Goal: Communication & Community: Answer question/provide support

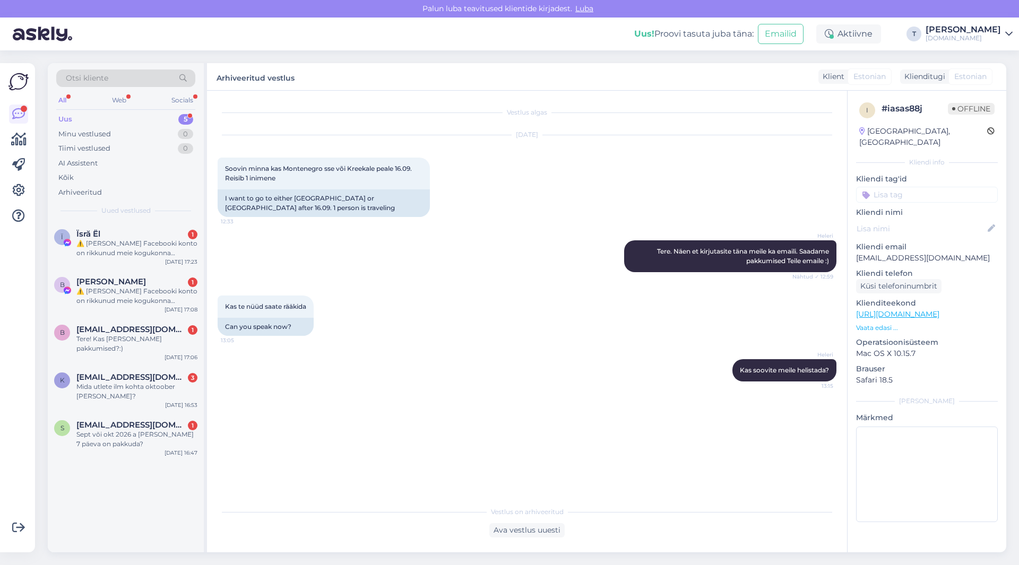
click at [168, 117] on div "Uus 5" at bounding box center [125, 119] width 139 height 15
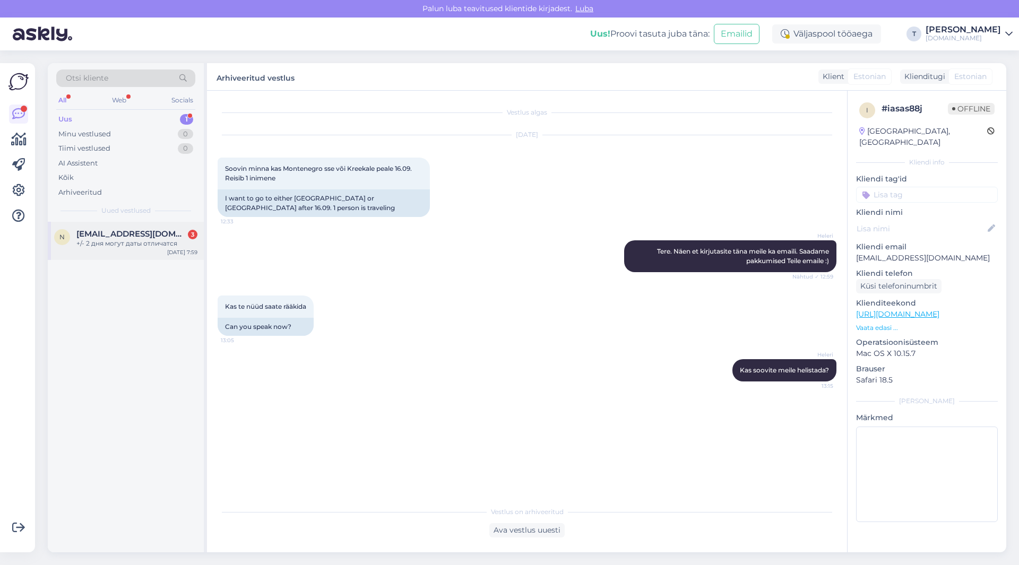
click at [138, 243] on div "+/- 2 дня могут даты отличатся" at bounding box center [136, 244] width 121 height 10
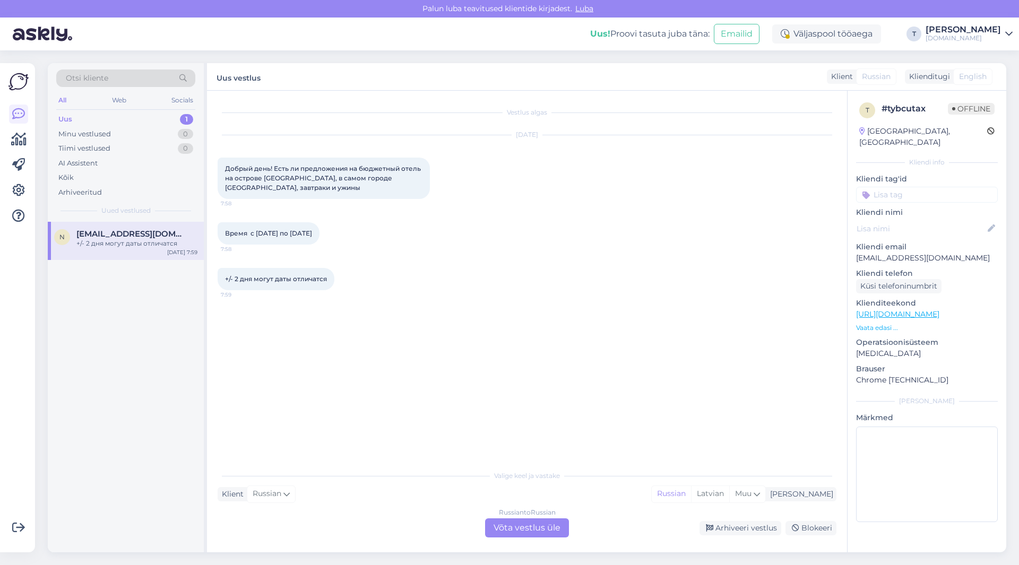
click at [520, 528] on div "Russian to Russian Võta vestlus üle" at bounding box center [527, 528] width 84 height 19
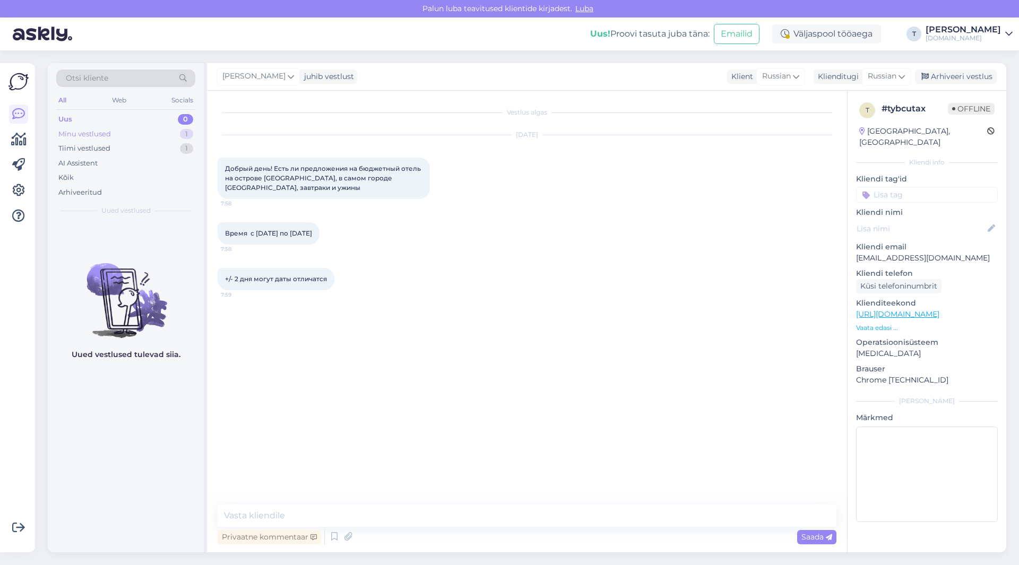
click at [113, 132] on div "Minu vestlused 1" at bounding box center [125, 134] width 139 height 15
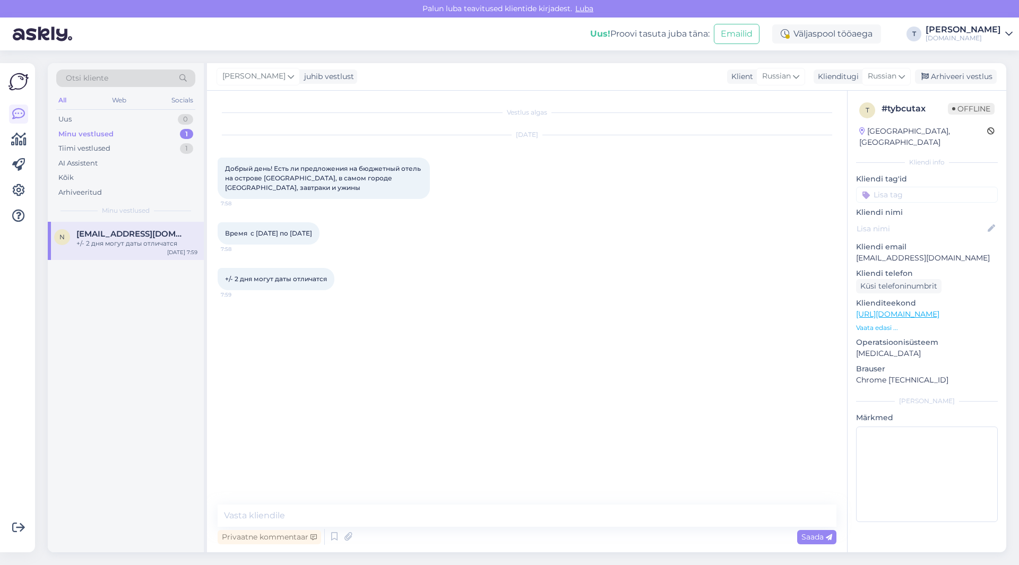
click at [377, 251] on div "Время с [DATE] по [DATE] 7:58" at bounding box center [527, 234] width 619 height 46
click at [283, 522] on textarea at bounding box center [527, 516] width 619 height 22
click at [284, 518] on textarea at bounding box center [527, 516] width 619 height 22
type textarea "Добрый день , если вылет 8.09 на сколько человек?"
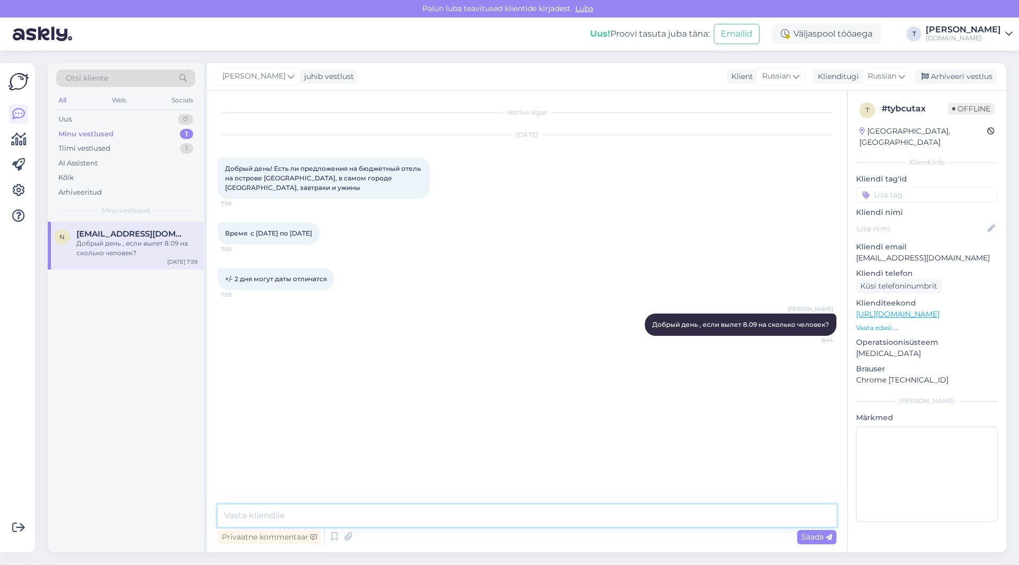
click at [448, 514] on textarea at bounding box center [527, 516] width 619 height 22
paste textarea "[URL][DOMAIN_NAME][DATE]"
type textarea "[URL][DOMAIN_NAME][DATE]"
type textarea "т"
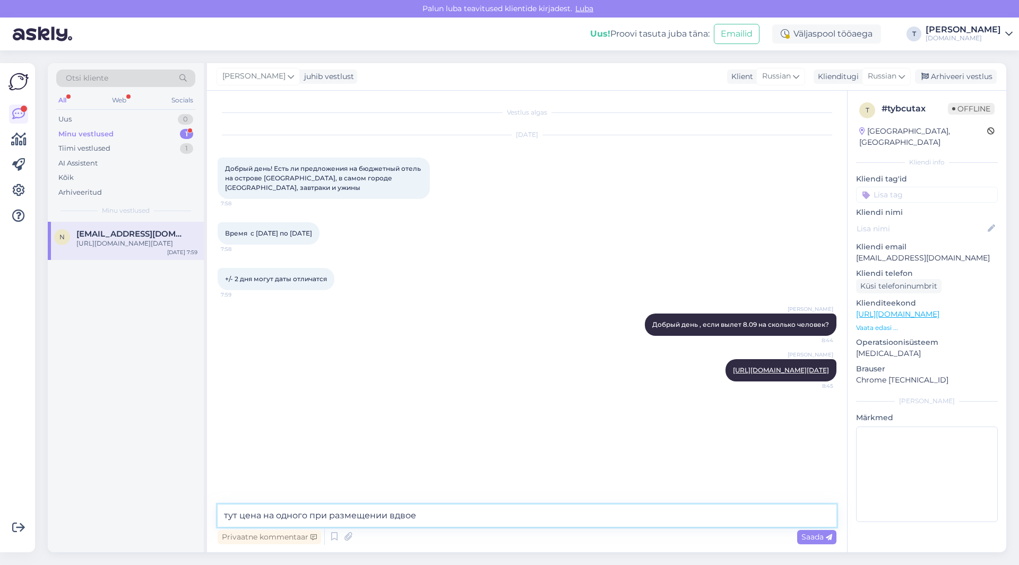
type textarea "тут цена на одного при размещении вдвоем"
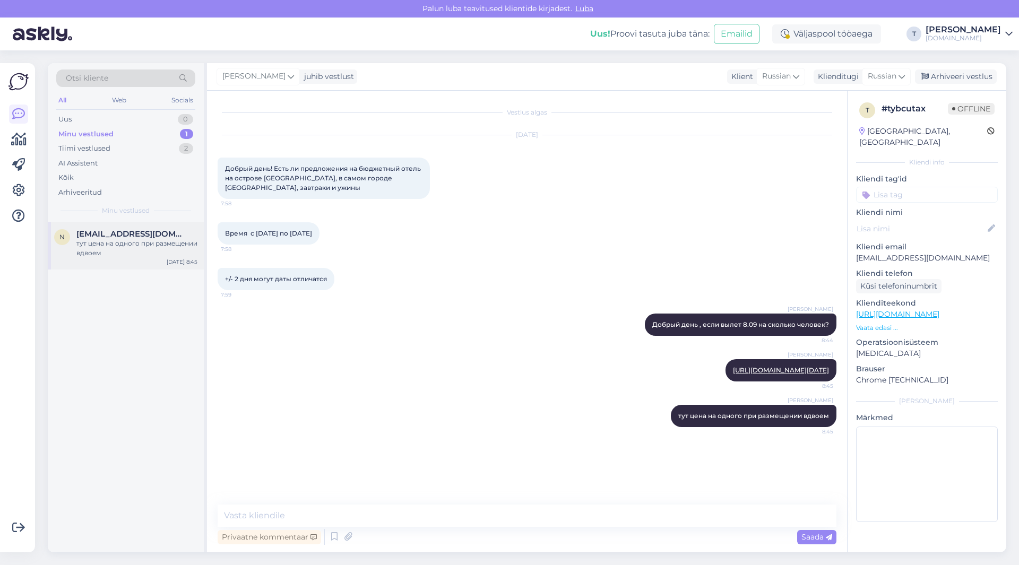
click at [104, 250] on div "тут цена на одного при размещении вдвоем" at bounding box center [136, 248] width 121 height 19
click at [147, 149] on div "Tiimi vestlused 2" at bounding box center [125, 148] width 139 height 15
click at [141, 134] on div "Minu vestlused 1" at bounding box center [125, 134] width 139 height 15
click at [140, 145] on div "Tiimi vestlused 2" at bounding box center [125, 148] width 139 height 15
click at [138, 139] on div "Minu vestlused 1" at bounding box center [125, 134] width 139 height 15
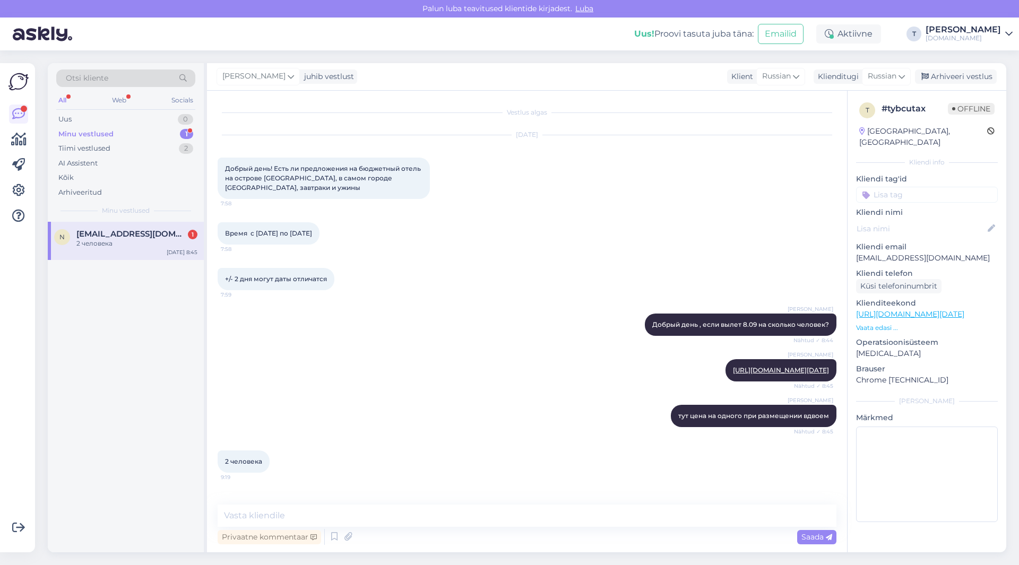
scroll to position [94, 0]
click at [733, 366] on link "[URL][DOMAIN_NAME][DATE]" at bounding box center [781, 370] width 96 height 8
click at [493, 522] on textarea at bounding box center [527, 516] width 619 height 22
type textarea "Вы можете видеть какие цены. бюджетный это какой? и како тип питания рассматрив…"
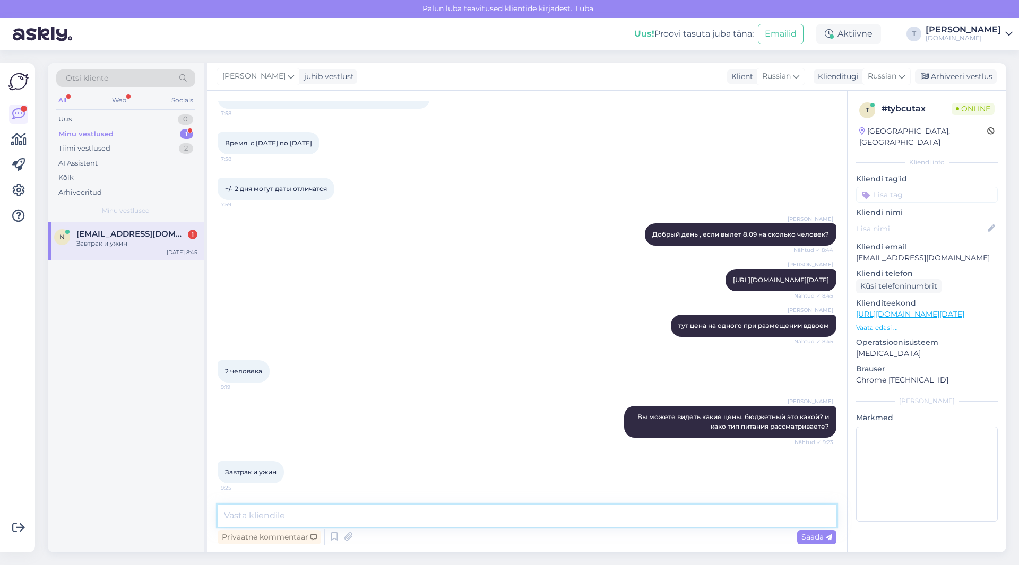
scroll to position [195, 0]
click at [433, 513] on textarea at bounding box center [527, 516] width 619 height 22
type textarea "бюджетных отелей нет я бы сказала"
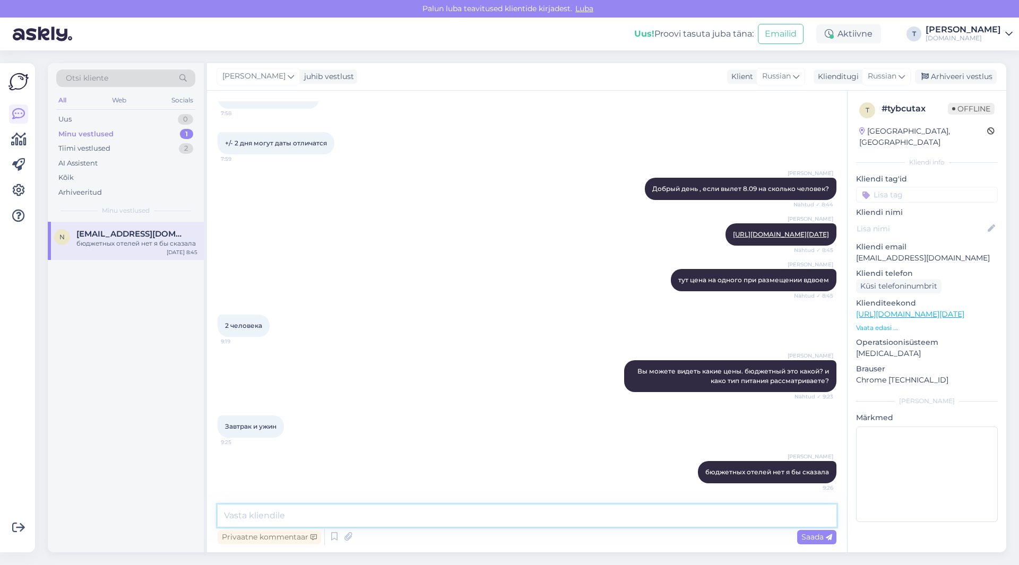
paste textarea "[URL][DOMAIN_NAME][DATE]"
type textarea "[URL][DOMAIN_NAME][DATE]"
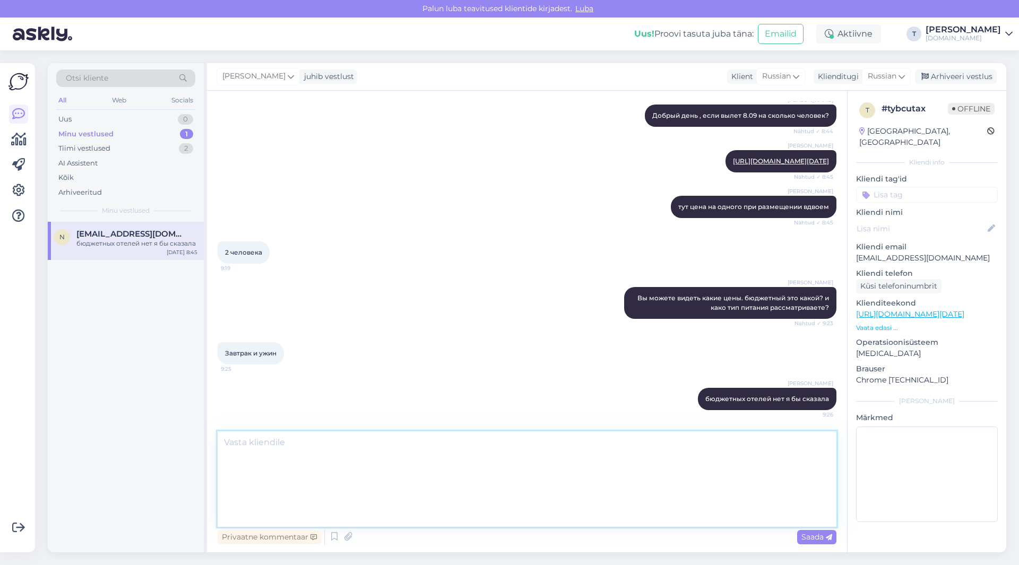
scroll to position [411, 0]
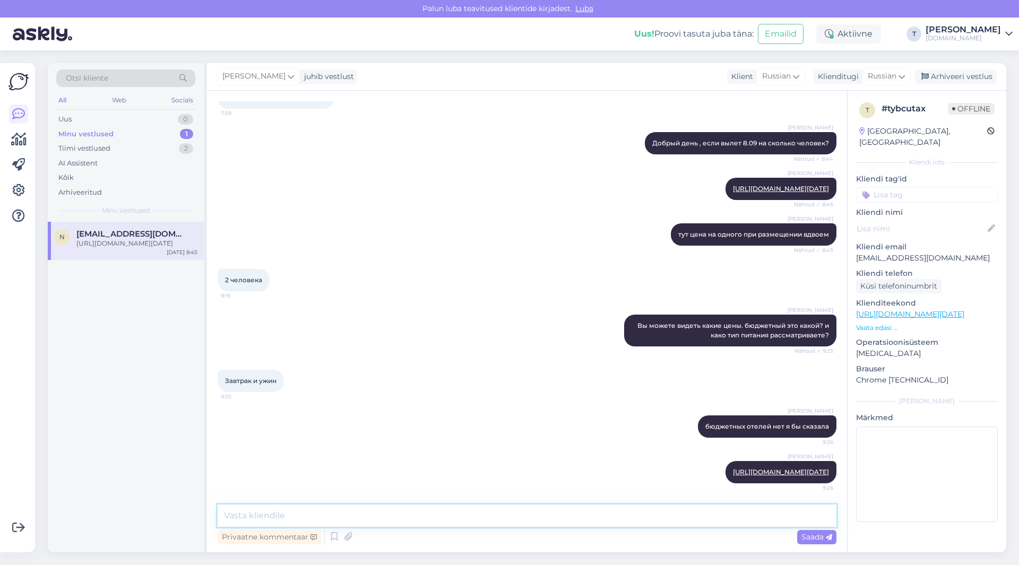
drag, startPoint x: 571, startPoint y: 518, endPoint x: 568, endPoint y: 511, distance: 7.6
click at [570, 516] on textarea at bounding box center [527, 516] width 619 height 22
type textarea "977€ на одного при размещении вдвоем"
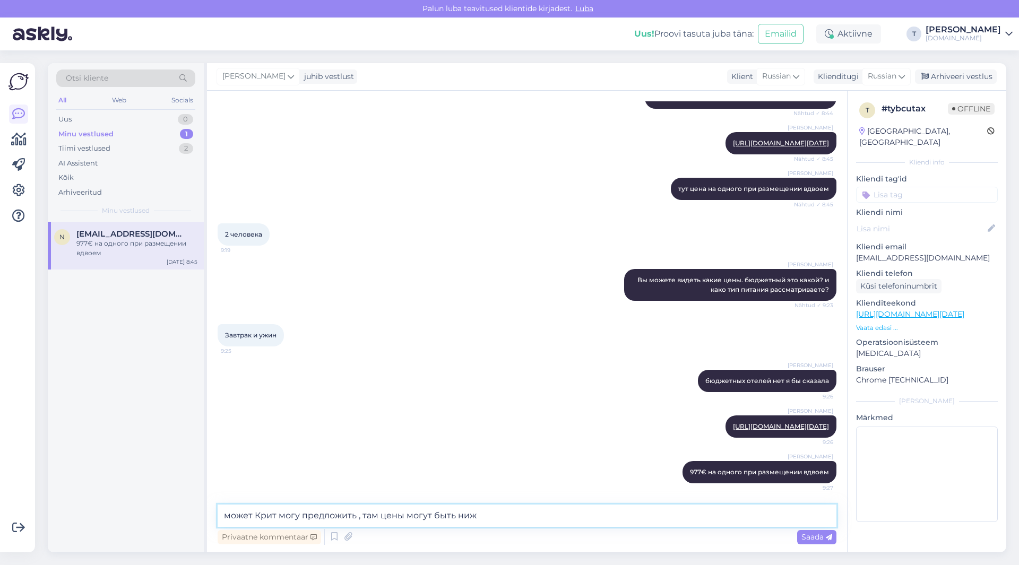
type textarea "может Крит могу предложить , там цены могут быть ниже"
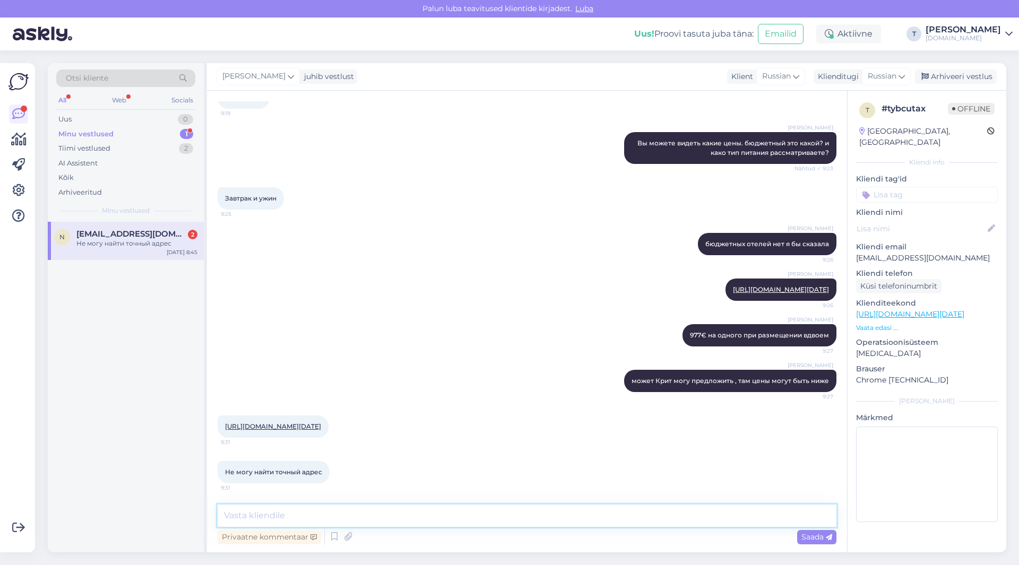
scroll to position [603, 0]
click at [333, 510] on textarea at bounding box center [527, 516] width 619 height 22
click at [319, 423] on link "[URL][DOMAIN_NAME][DATE]" at bounding box center [273, 427] width 96 height 8
click at [334, 514] on textarea at bounding box center [527, 516] width 619 height 22
click at [397, 521] on textarea at bounding box center [527, 516] width 619 height 22
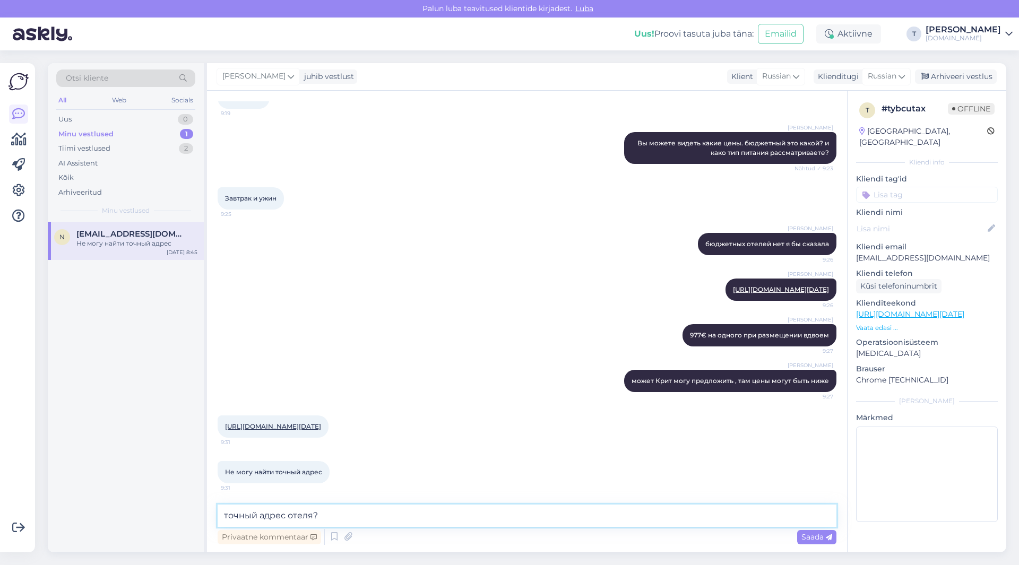
type textarea "точный адрес отеля??"
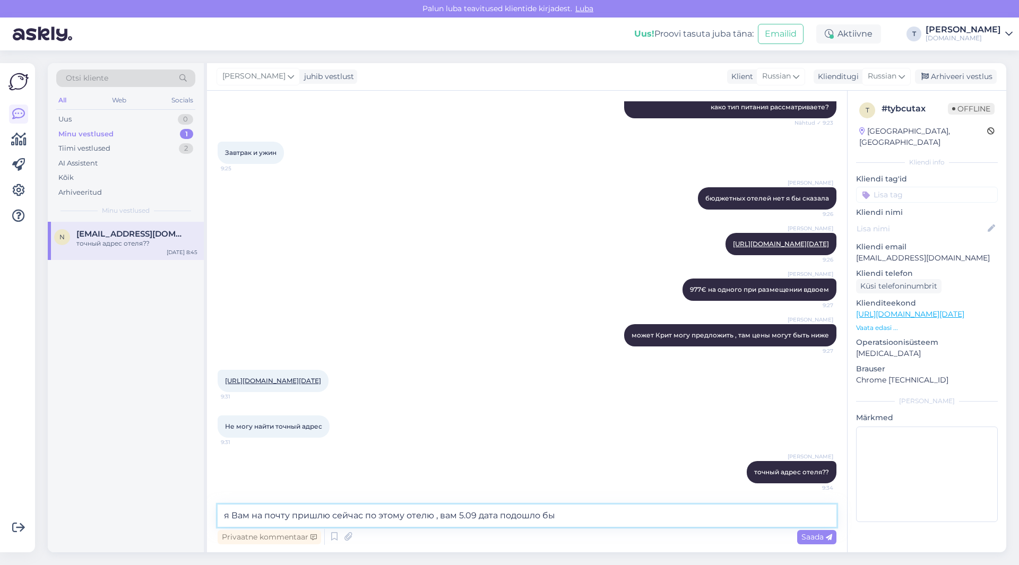
type textarea "я Вам на почту пришлю сейчас по этому отелю , вам 5.09 дата подошло бы?"
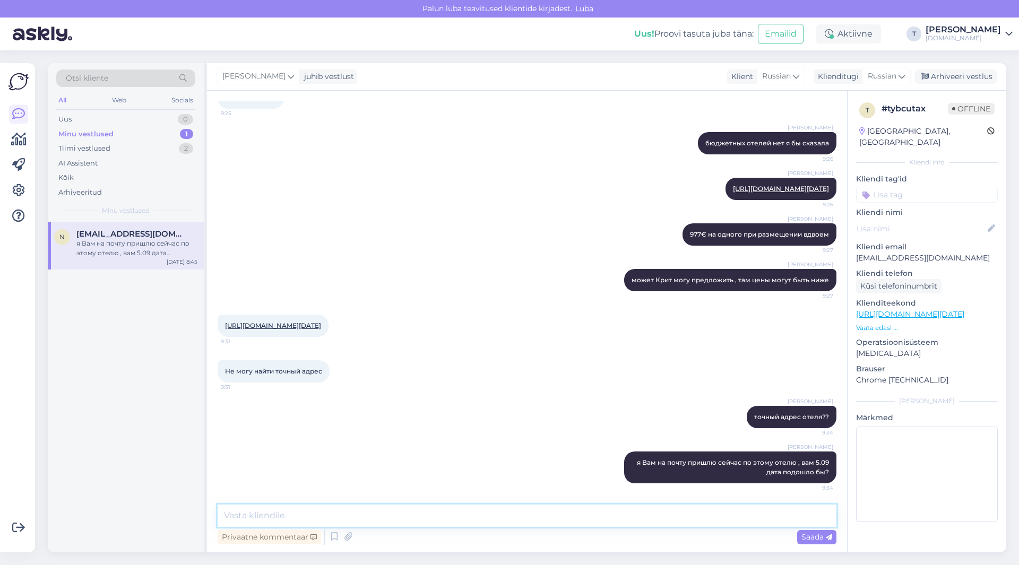
scroll to position [704, 0]
